Goal: Navigation & Orientation: Find specific page/section

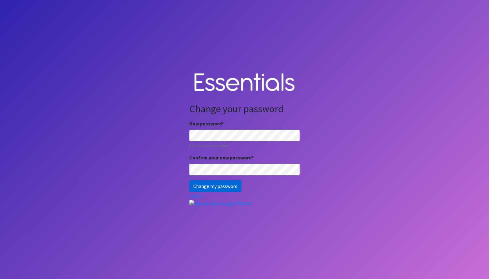
click at [222, 189] on input "Change my password" at bounding box center [215, 186] width 52 height 12
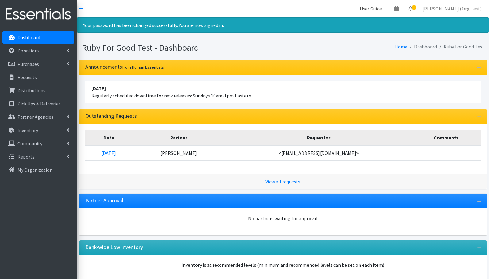
click at [387, 10] on link "User Guide" at bounding box center [371, 8] width 32 height 12
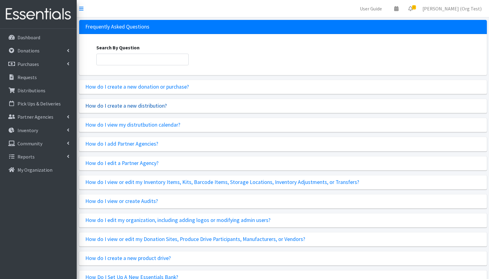
scroll to position [98, 0]
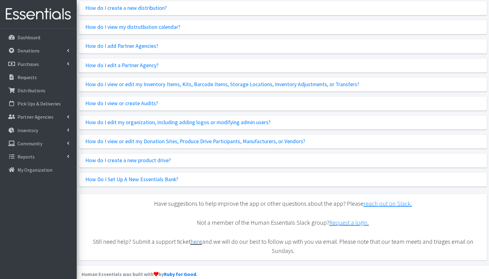
click at [191, 242] on link "here" at bounding box center [197, 242] width 12 height 8
